Goal: Transaction & Acquisition: Obtain resource

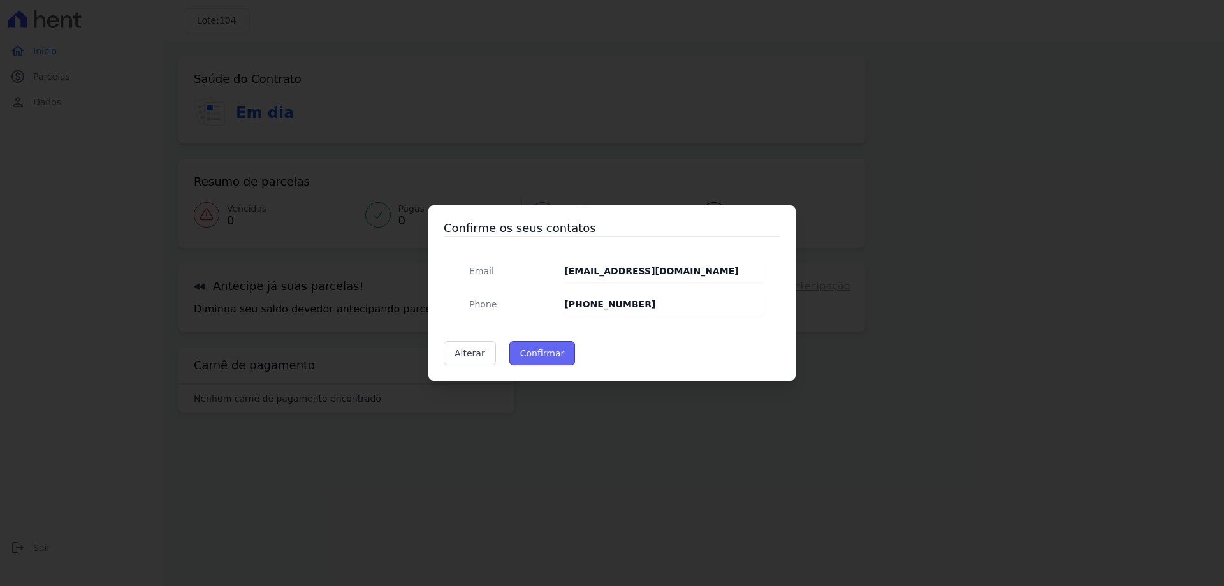
click at [550, 359] on button "Confirmar" at bounding box center [542, 353] width 66 height 24
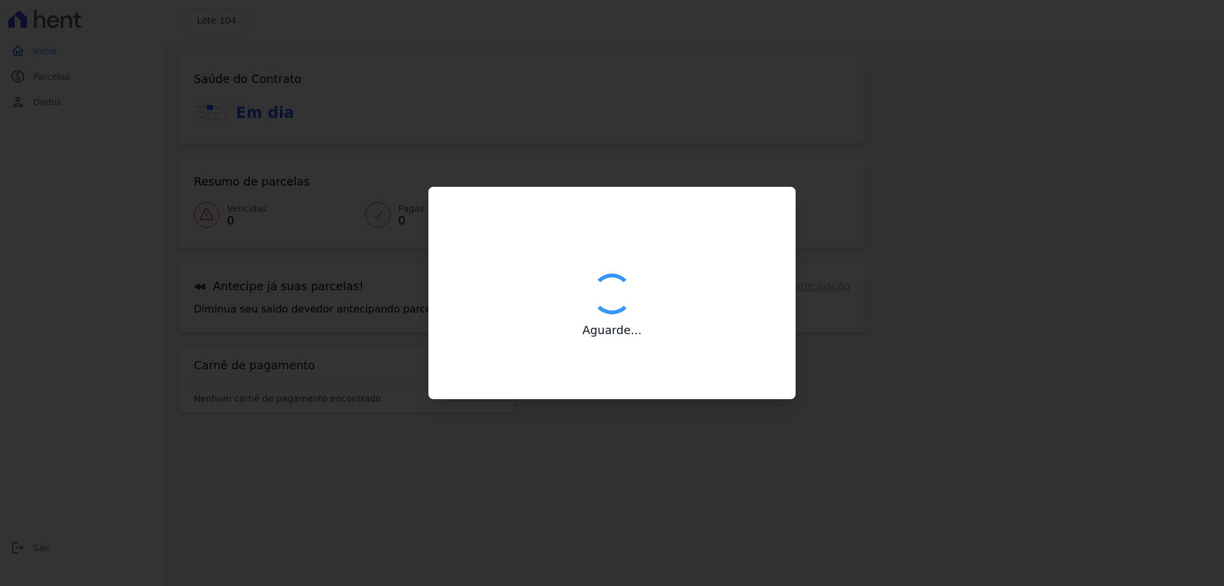
type input "Contatos confirmados com sucesso."
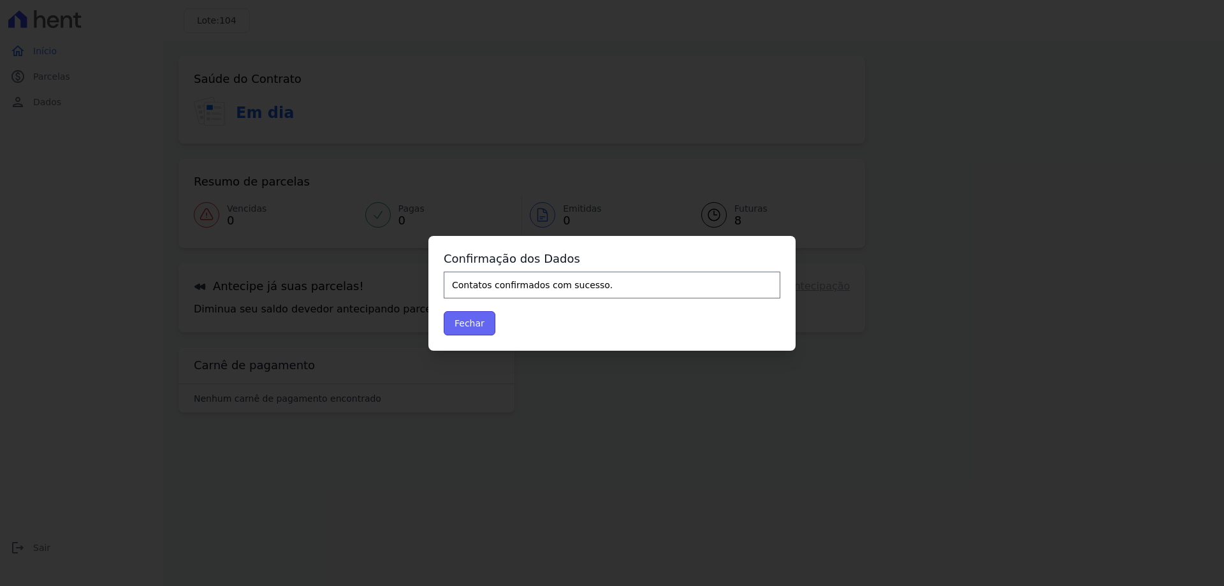
click at [480, 320] on button "Fechar" at bounding box center [470, 323] width 52 height 24
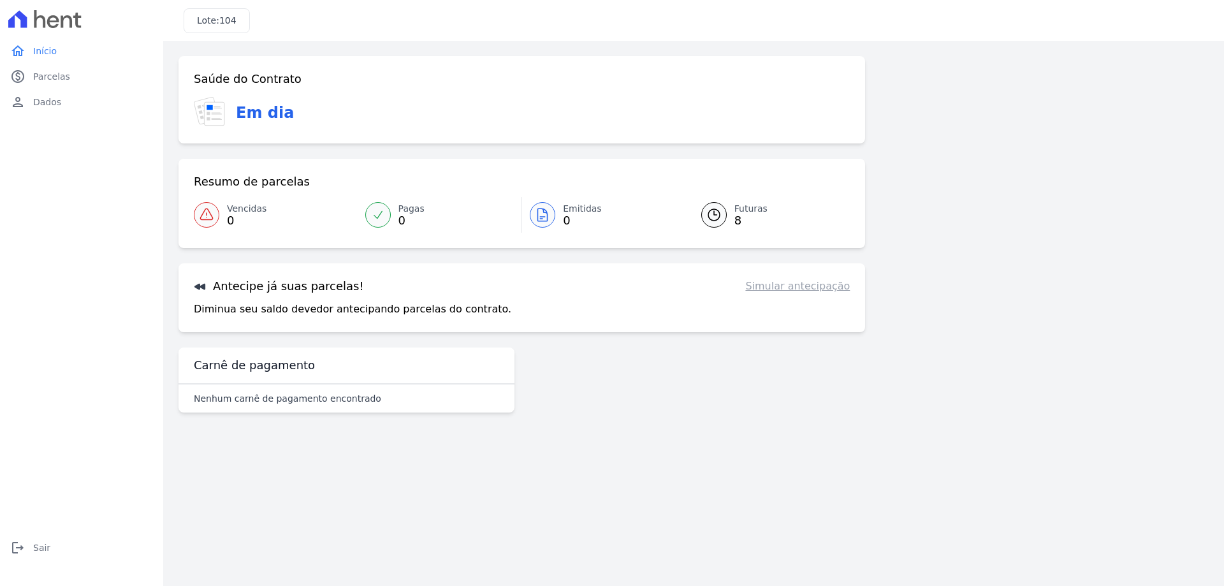
click at [792, 289] on link "Simular antecipação" at bounding box center [797, 286] width 105 height 15
click at [730, 214] on link "Futuras 8" at bounding box center [768, 215] width 164 height 36
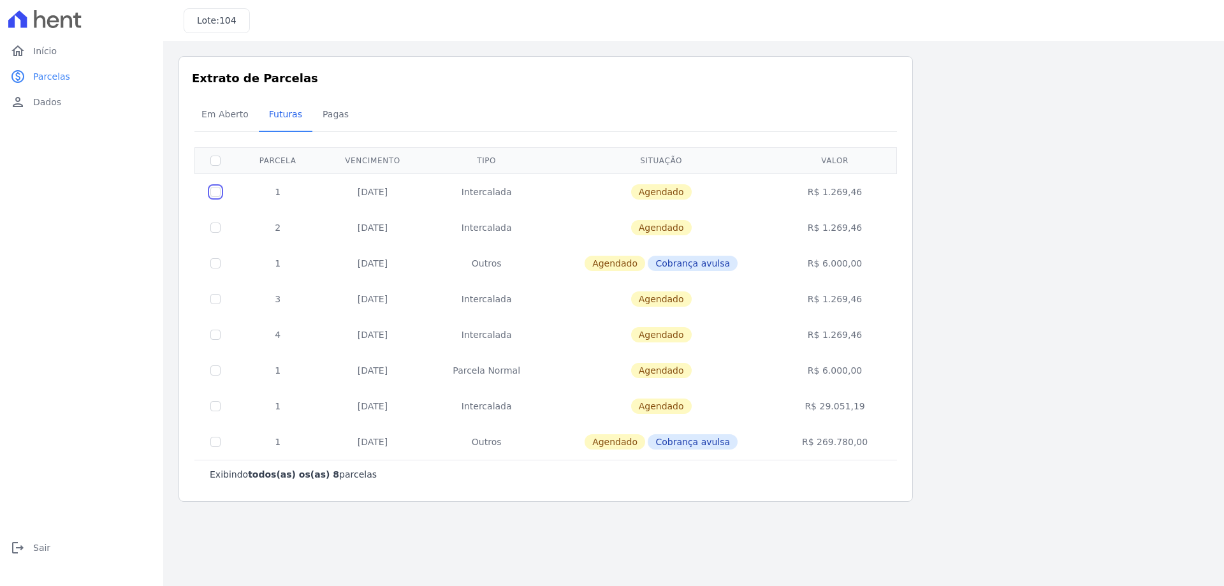
click at [214, 192] on input "checkbox" at bounding box center [215, 192] width 10 height 10
checkbox input "true"
click at [868, 122] on div "Em Aberto Futuras [GEOGRAPHIC_DATA]" at bounding box center [545, 114] width 709 height 31
click at [214, 16] on h3 "Lote: 104" at bounding box center [217, 20] width 40 height 13
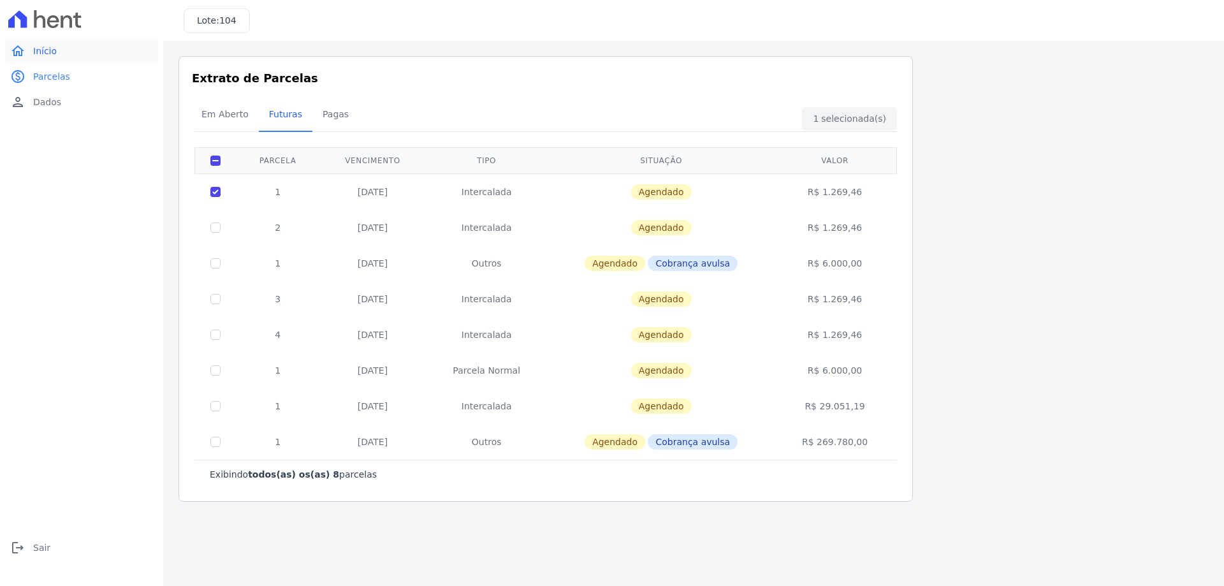
click at [48, 47] on span "Início" at bounding box center [45, 51] width 24 height 13
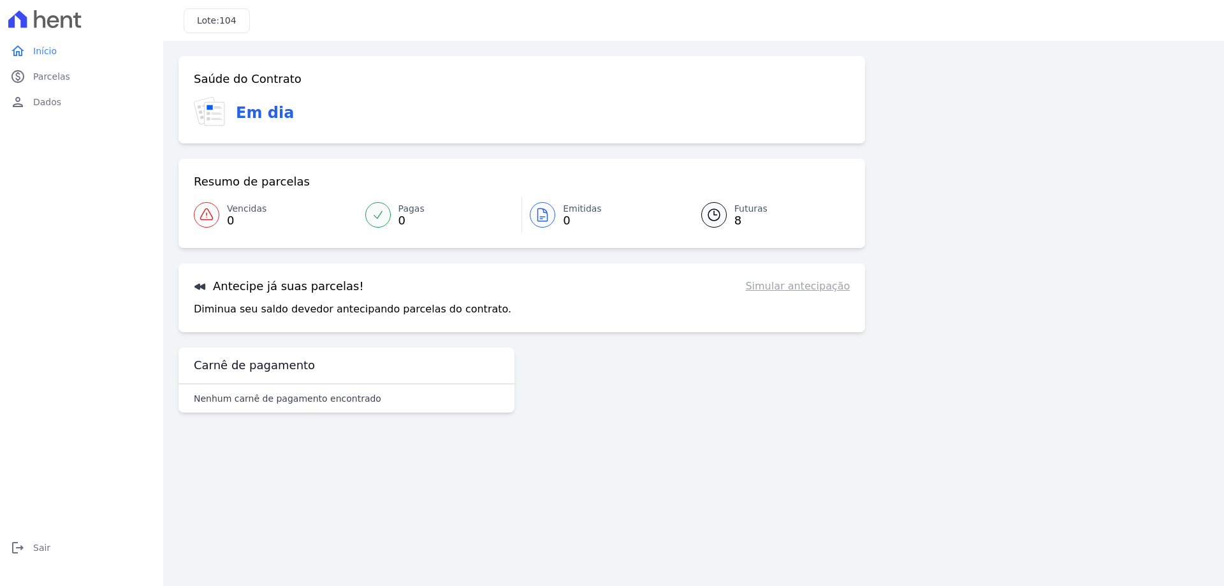
click at [296, 288] on h3 "Antecipe já suas parcelas!" at bounding box center [279, 286] width 170 height 15
click at [284, 308] on p "Diminua seu saldo devedor antecipando parcelas do contrato." at bounding box center [352, 308] width 317 height 15
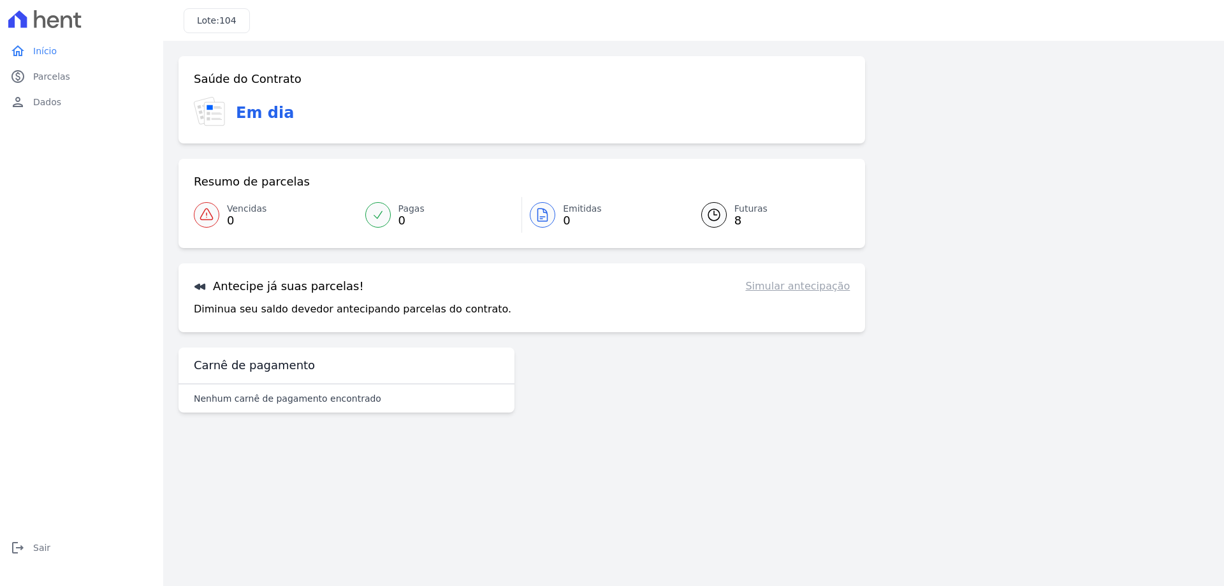
click at [415, 296] on div "Antecipe já suas parcelas! Simular antecipação Diminua seu saldo devedor anteci…" at bounding box center [521, 297] width 686 height 69
click at [623, 288] on div "Antecipe já suas parcelas! Simular antecipação" at bounding box center [522, 286] width 656 height 15
click at [784, 294] on div "Antecipe já suas parcelas! Simular antecipação Diminua seu saldo devedor anteci…" at bounding box center [521, 297] width 686 height 69
click at [799, 280] on link "Simular antecipação" at bounding box center [797, 286] width 105 height 15
click at [557, 296] on div "Antecipe já suas parcelas! Simular antecipação Diminua seu saldo devedor anteci…" at bounding box center [521, 297] width 686 height 69
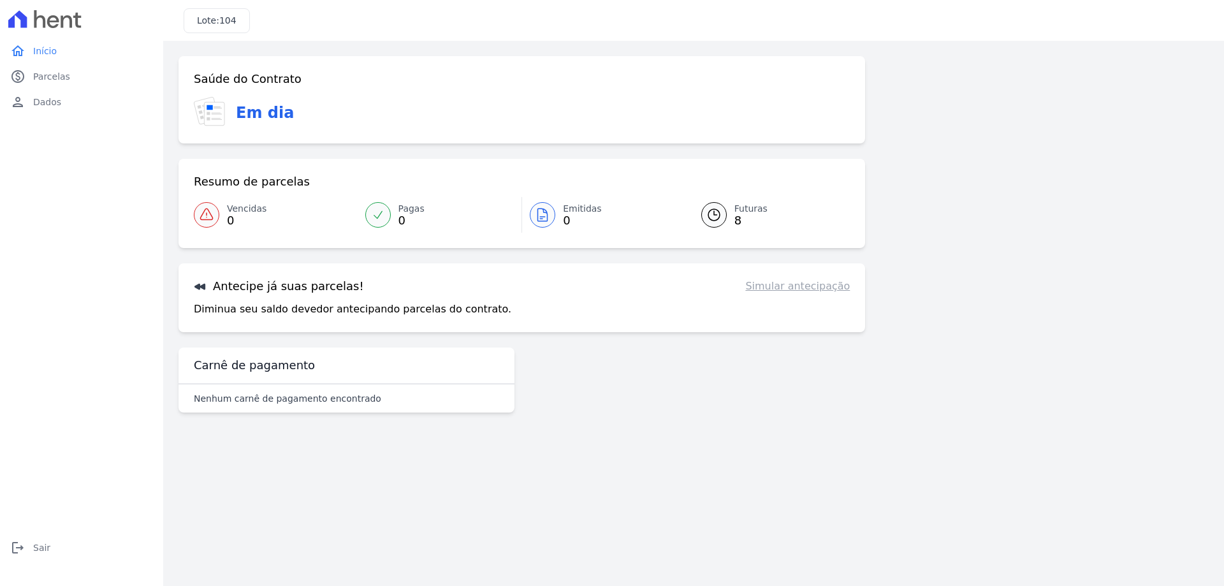
click at [330, 293] on h3 "Antecipe já suas parcelas!" at bounding box center [279, 286] width 170 height 15
